Goal: Information Seeking & Learning: Learn about a topic

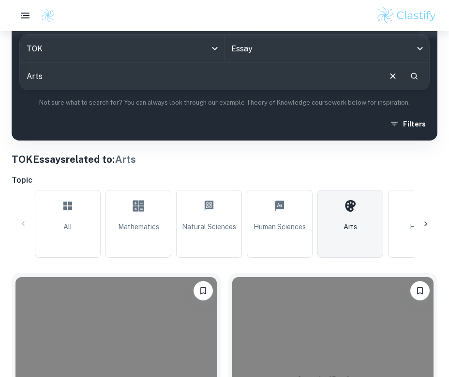
scroll to position [104, 0]
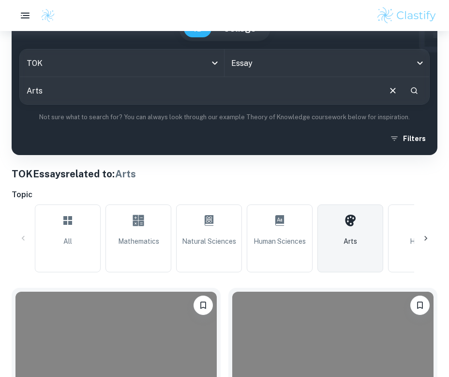
click at [220, 92] on input "Arts" at bounding box center [200, 90] width 360 height 27
drag, startPoint x: 61, startPoint y: 95, endPoint x: -30, endPoint y: 95, distance: 91.0
click at [0, 95] on html "We value your privacy We use cookies to enhance your browsing experience, serve…" at bounding box center [224, 84] width 449 height 377
type input "natural sciences"
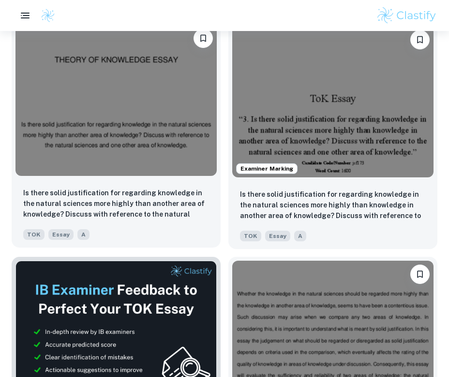
scroll to position [376, 0]
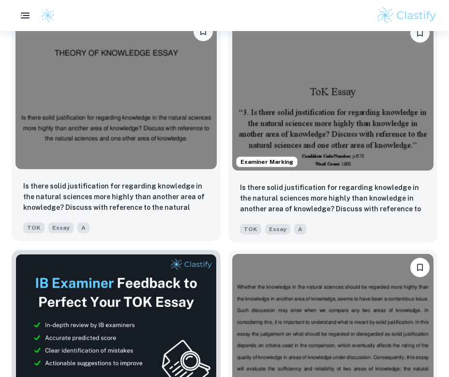
click at [128, 174] on div "Is there solid justification for regarding knowledge in the natural sciences mo…" at bounding box center [116, 207] width 209 height 68
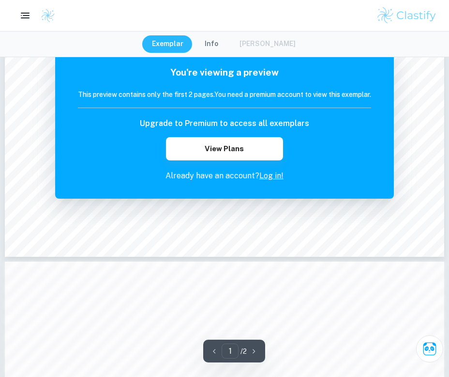
scroll to position [433, 0]
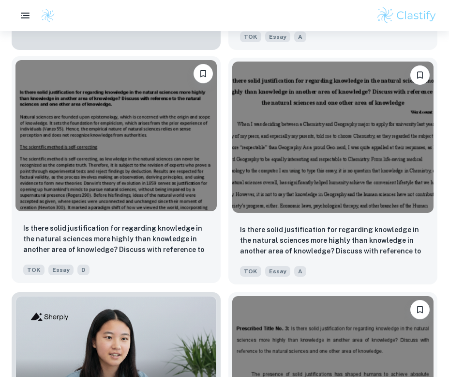
scroll to position [809, 0]
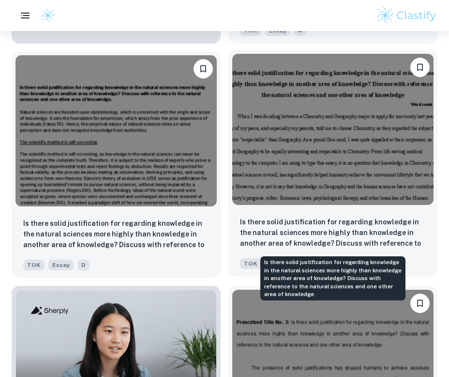
click at [293, 232] on p "Is there solid justification for regarding knowledge in the natural sciences mo…" at bounding box center [333, 232] width 186 height 33
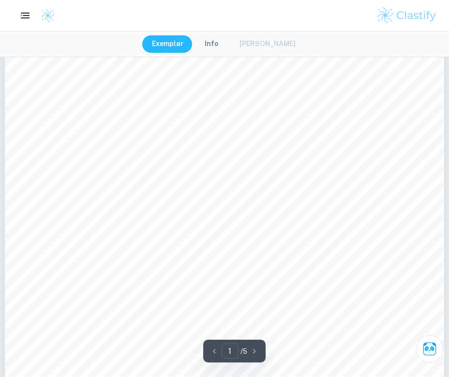
scroll to position [138, 0]
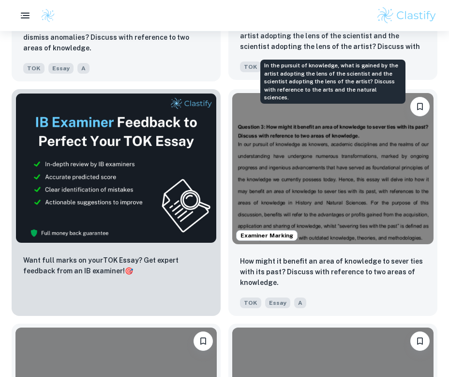
scroll to position [572, 0]
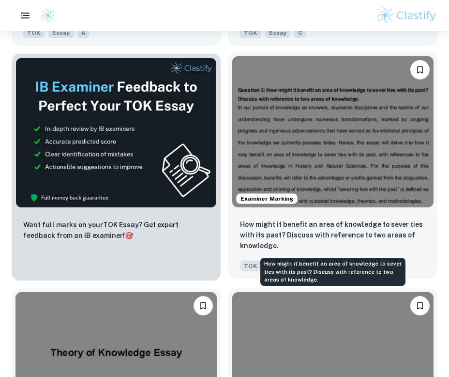
click at [276, 237] on p "How might it benefit an area of knowledge to sever ties with its past? Discuss …" at bounding box center [333, 235] width 186 height 32
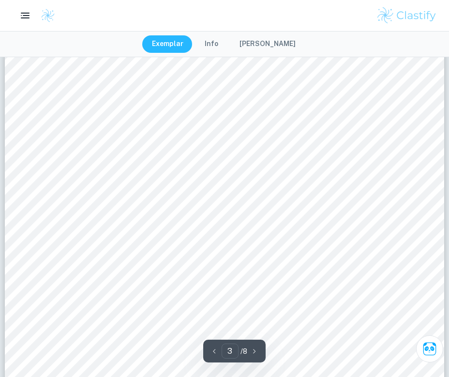
scroll to position [1520, 0]
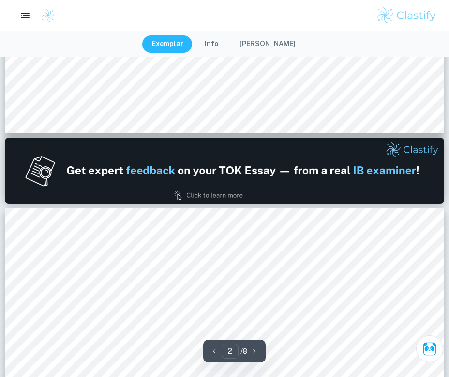
type input "1"
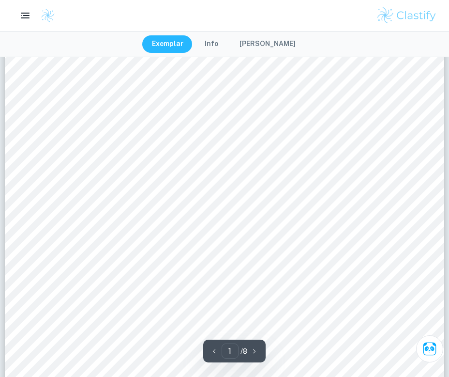
scroll to position [154, 0]
